Goal: Check status

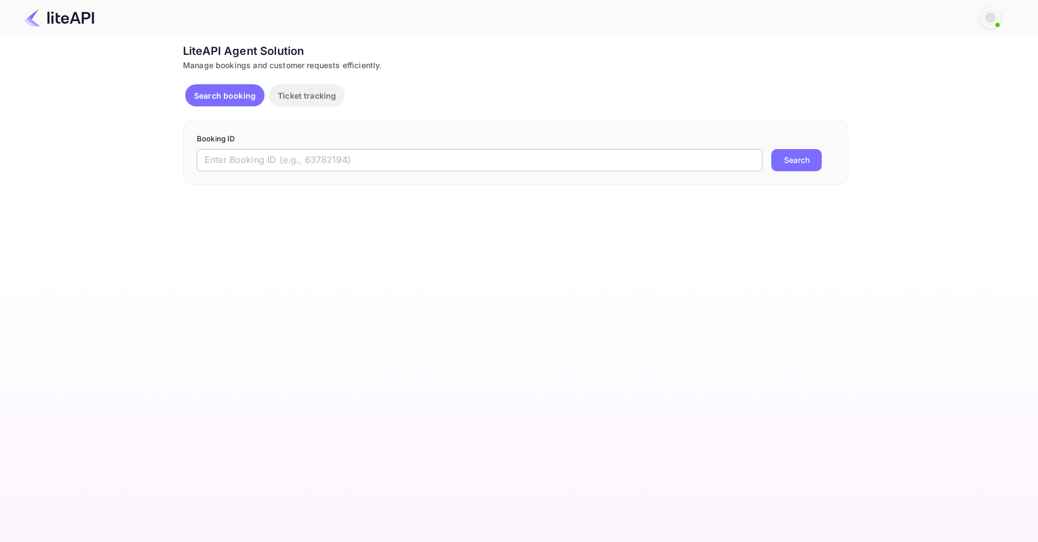
drag, startPoint x: 0, startPoint y: 0, endPoint x: 617, endPoint y: 169, distance: 639.6
click at [387, 160] on input "text" at bounding box center [479, 160] width 565 height 22
paste input "7549135"
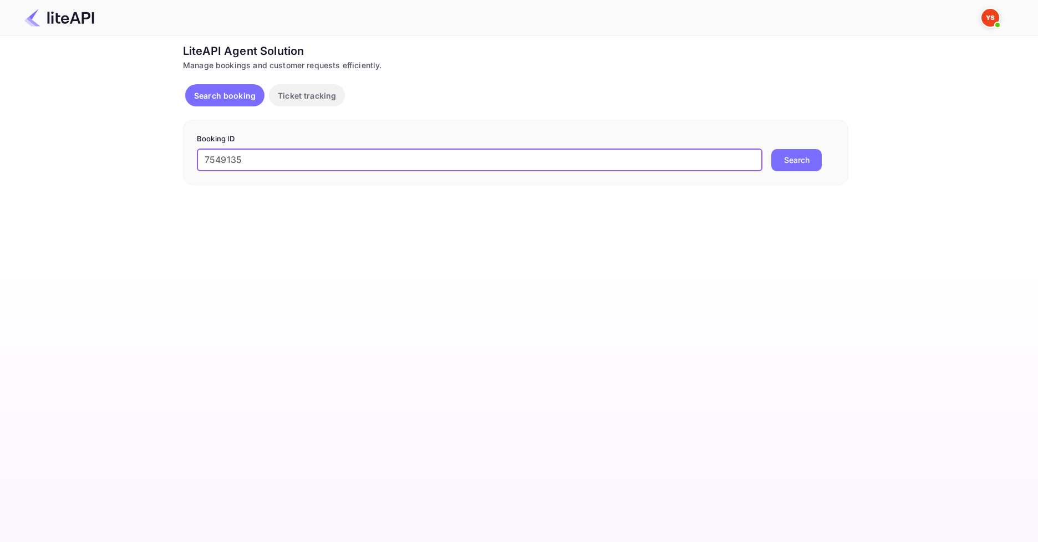
type input "7549135"
click at [803, 158] on button "Search" at bounding box center [796, 160] width 50 height 22
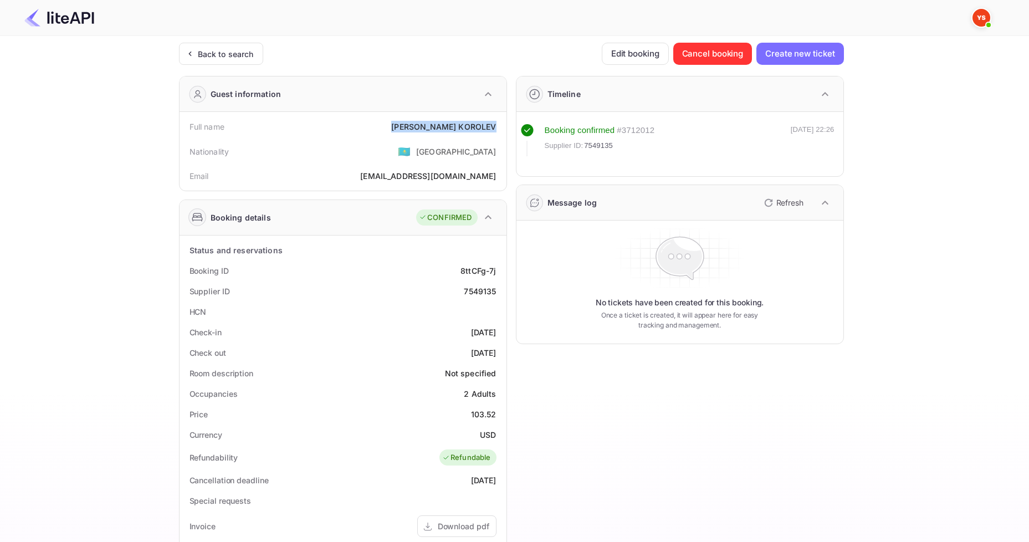
drag, startPoint x: 422, startPoint y: 119, endPoint x: 494, endPoint y: 127, distance: 72.0
click at [494, 127] on div "Full name [PERSON_NAME]" at bounding box center [343, 126] width 318 height 21
copy div "[PERSON_NAME]"
drag, startPoint x: 468, startPoint y: 411, endPoint x: 500, endPoint y: 412, distance: 32.2
click at [500, 412] on div "Price 103.52" at bounding box center [343, 414] width 318 height 21
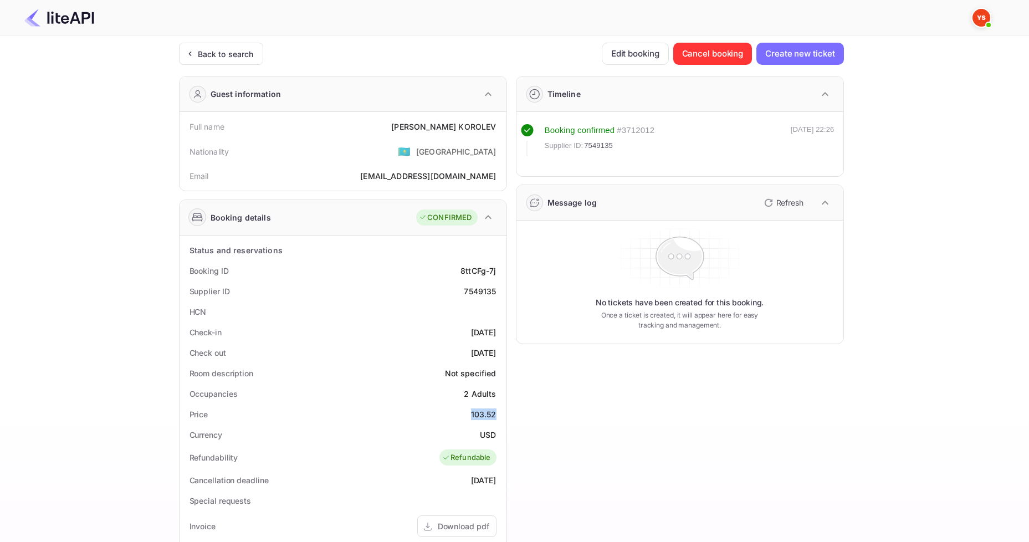
copy div "103.52"
